Goal: Check status: Check status

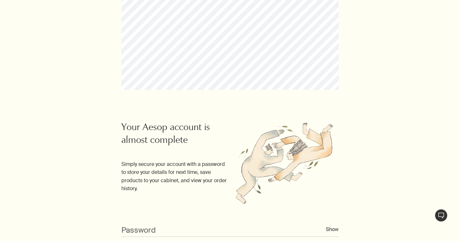
scroll to position [420, 0]
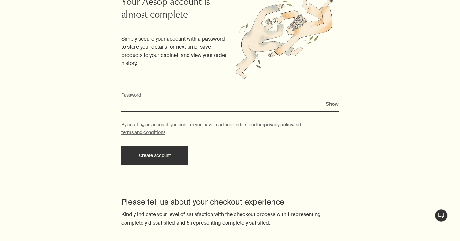
click at [238, 102] on input "Password" at bounding box center [229, 106] width 217 height 12
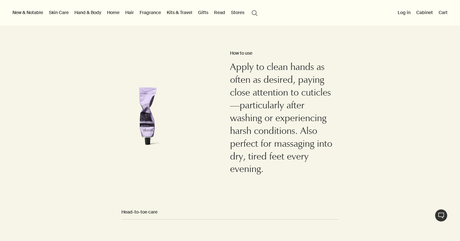
scroll to position [509, 0]
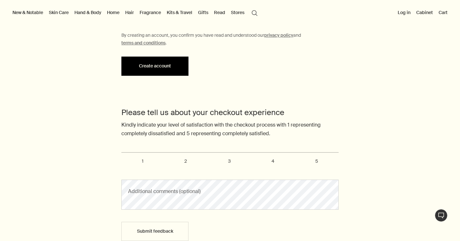
click at [163, 57] on button "Create account" at bounding box center [154, 66] width 67 height 19
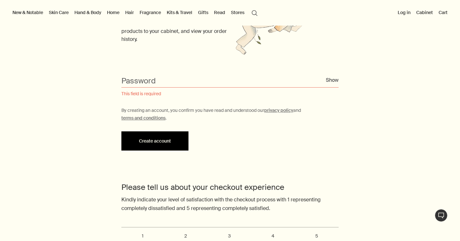
scroll to position [413, 0]
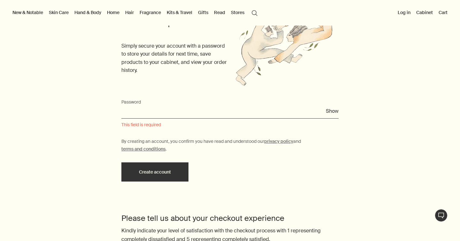
click at [156, 110] on input "Password" at bounding box center [229, 113] width 217 height 12
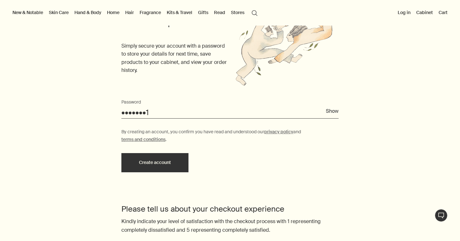
click at [121, 153] on button "Create account" at bounding box center [154, 162] width 67 height 19
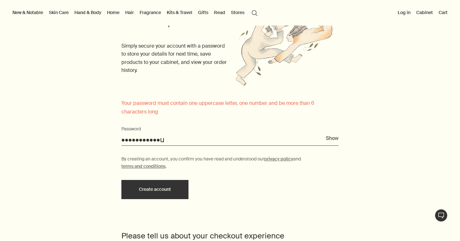
click at [121, 180] on button "Create account" at bounding box center [154, 189] width 67 height 19
click at [151, 138] on input "•••••••••••u" at bounding box center [229, 140] width 217 height 12
click at [151, 138] on input "••••••••••••" at bounding box center [229, 140] width 217 height 12
type input "••••••••••!"
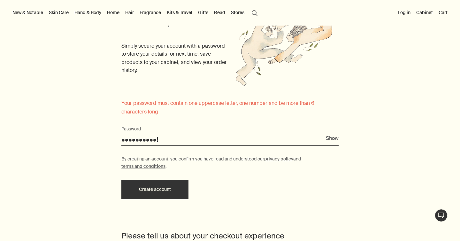
click at [121, 180] on button "Create account" at bounding box center [154, 189] width 67 height 19
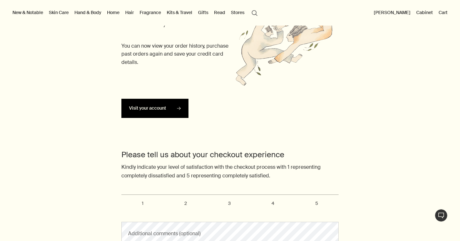
click at [156, 108] on link "Visit your account rightArrow" at bounding box center [154, 108] width 67 height 19
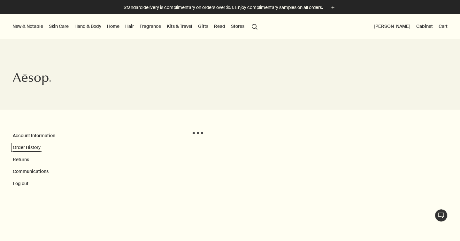
click at [34, 146] on link "Order History" at bounding box center [27, 147] width 28 height 6
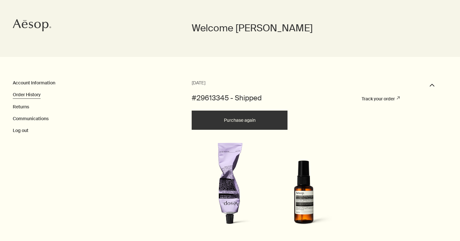
scroll to position [90, 0]
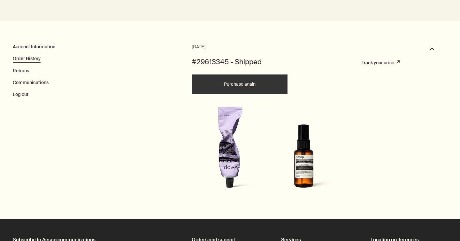
click at [373, 64] on link "Track your order rightUpArrow" at bounding box center [381, 63] width 38 height 6
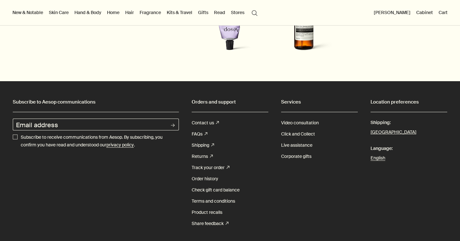
scroll to position [179, 0]
